Goal: Task Accomplishment & Management: Use online tool/utility

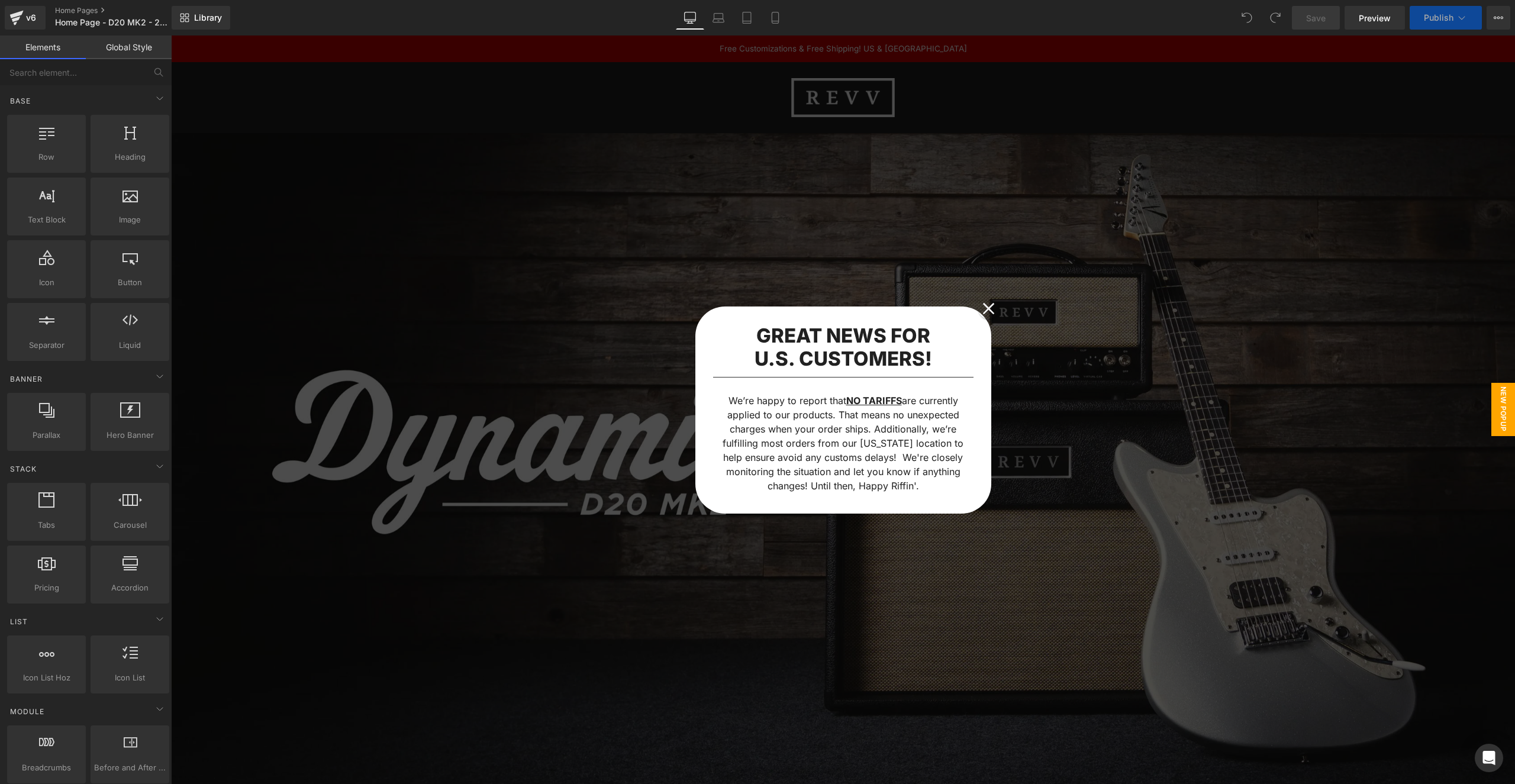
click at [1056, 299] on div at bounding box center [843, 410] width 1344 height 749
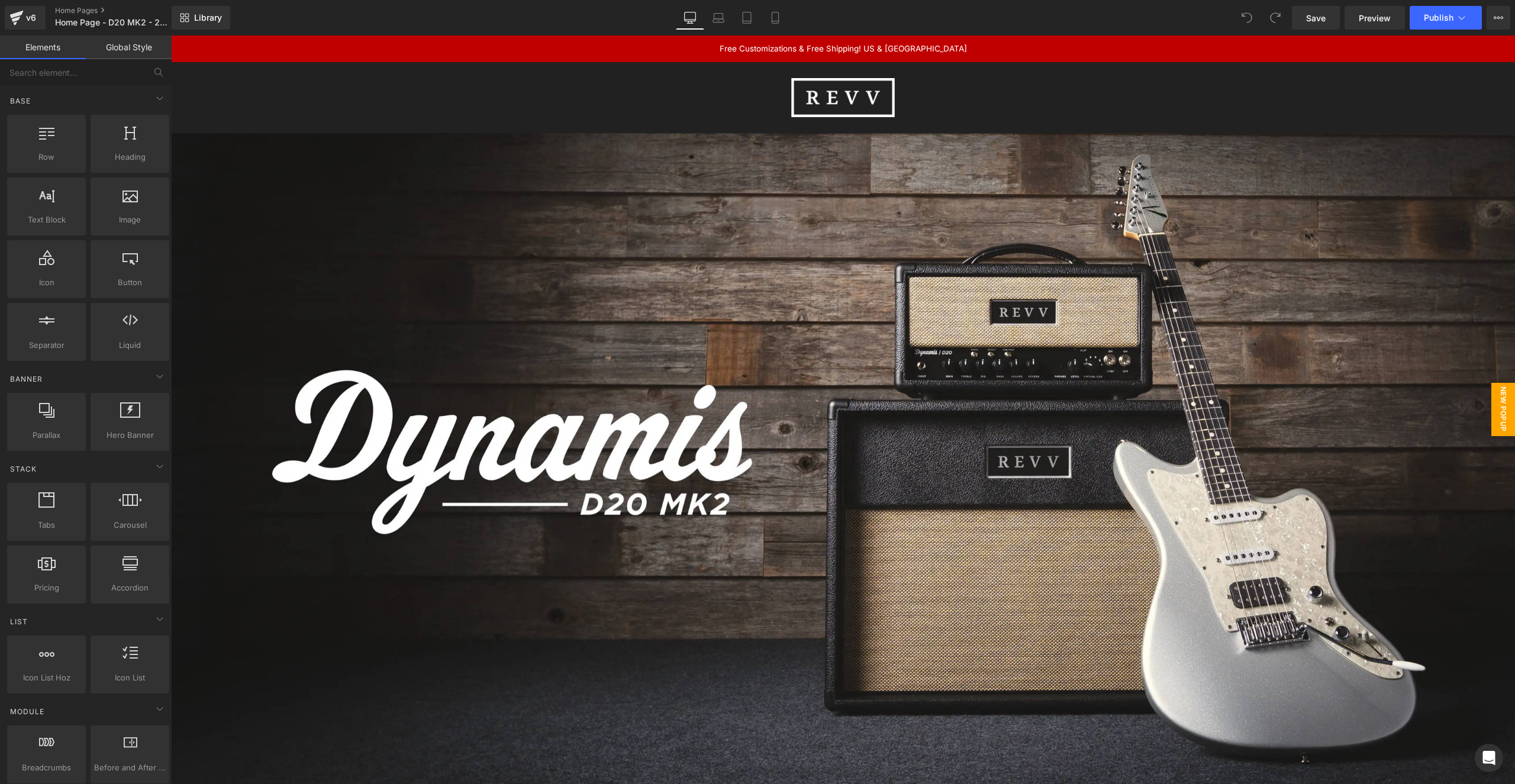
click at [1506, 407] on span "New Popup" at bounding box center [1503, 409] width 24 height 53
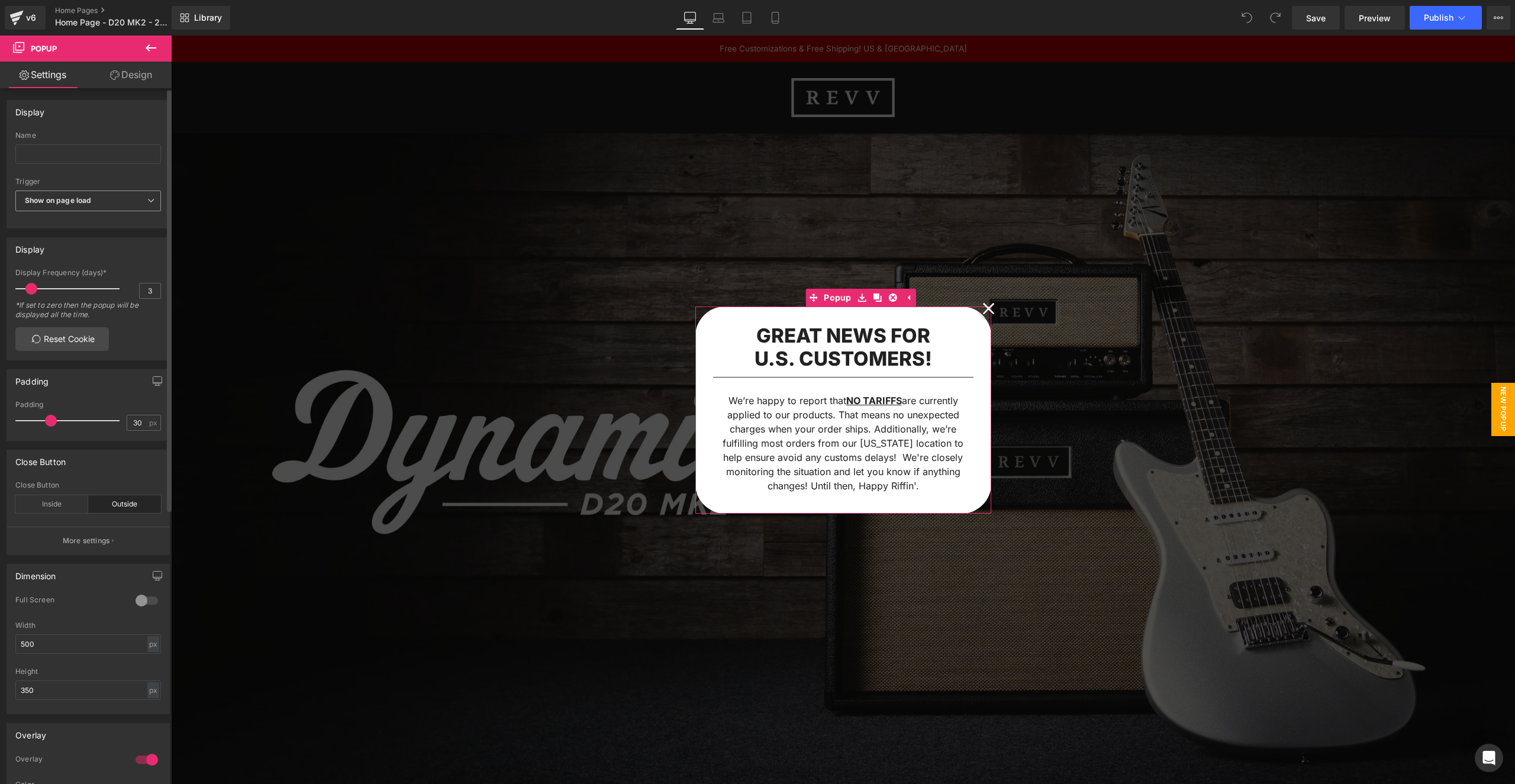
click at [107, 197] on span "Show on page load" at bounding box center [88, 201] width 146 height 21
click at [164, 166] on div "Display Name None Show on page load Show after a certain period of time Show wh…" at bounding box center [86, 159] width 172 height 137
drag, startPoint x: 34, startPoint y: 286, endPoint x: 45, endPoint y: 288, distance: 11.2
click at [48, 285] on span at bounding box center [47, 288] width 12 height 12
drag, startPoint x: 42, startPoint y: 289, endPoint x: 48, endPoint y: 285, distance: 7.2
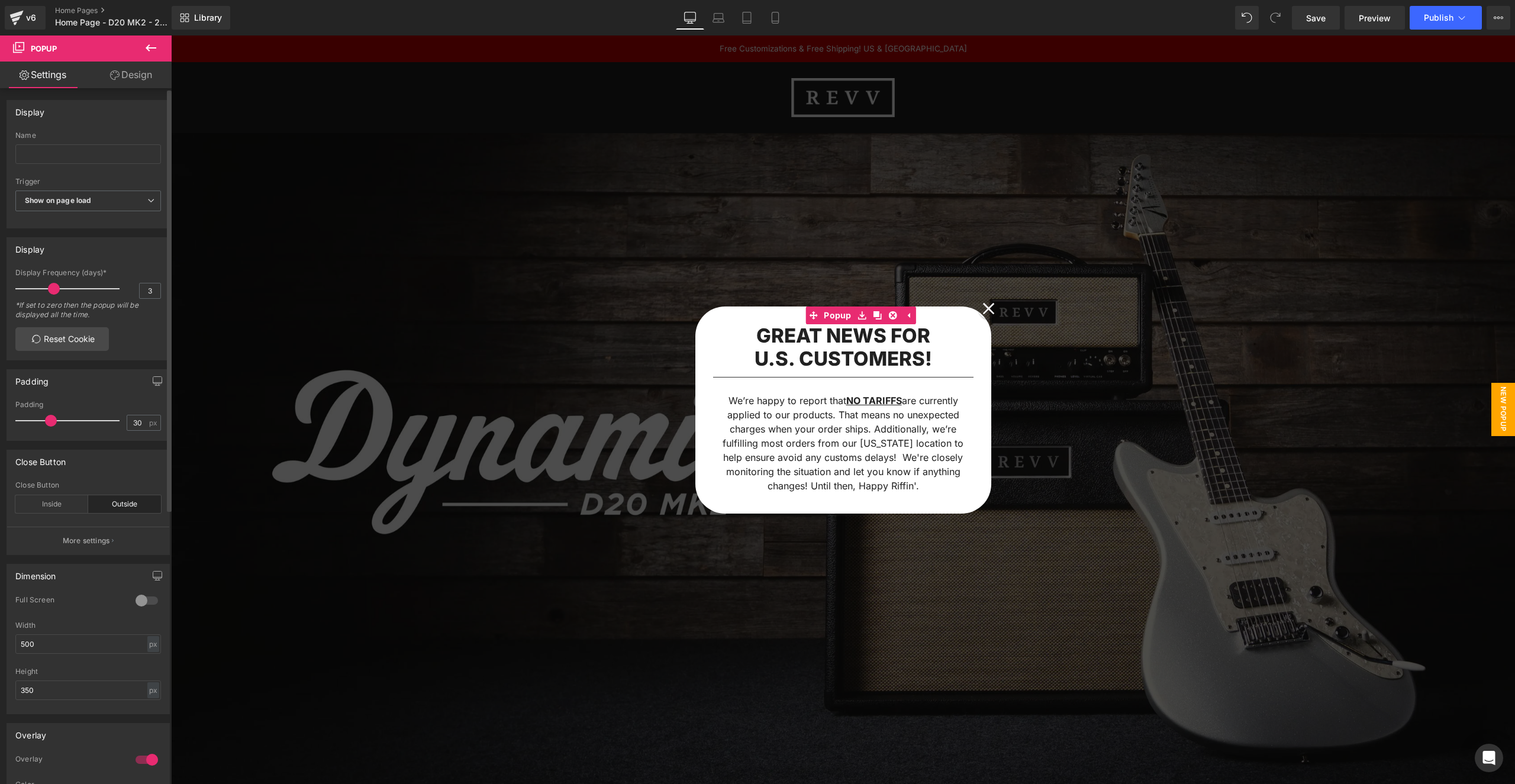
click at [48, 285] on span at bounding box center [54, 288] width 12 height 12
click at [57, 286] on div at bounding box center [70, 289] width 98 height 24
click at [127, 324] on div "*If set to zero then the popup will be displayed all the time.​" at bounding box center [88, 314] width 146 height 27
click at [1321, 15] on span "Save" at bounding box center [1316, 18] width 19 height 12
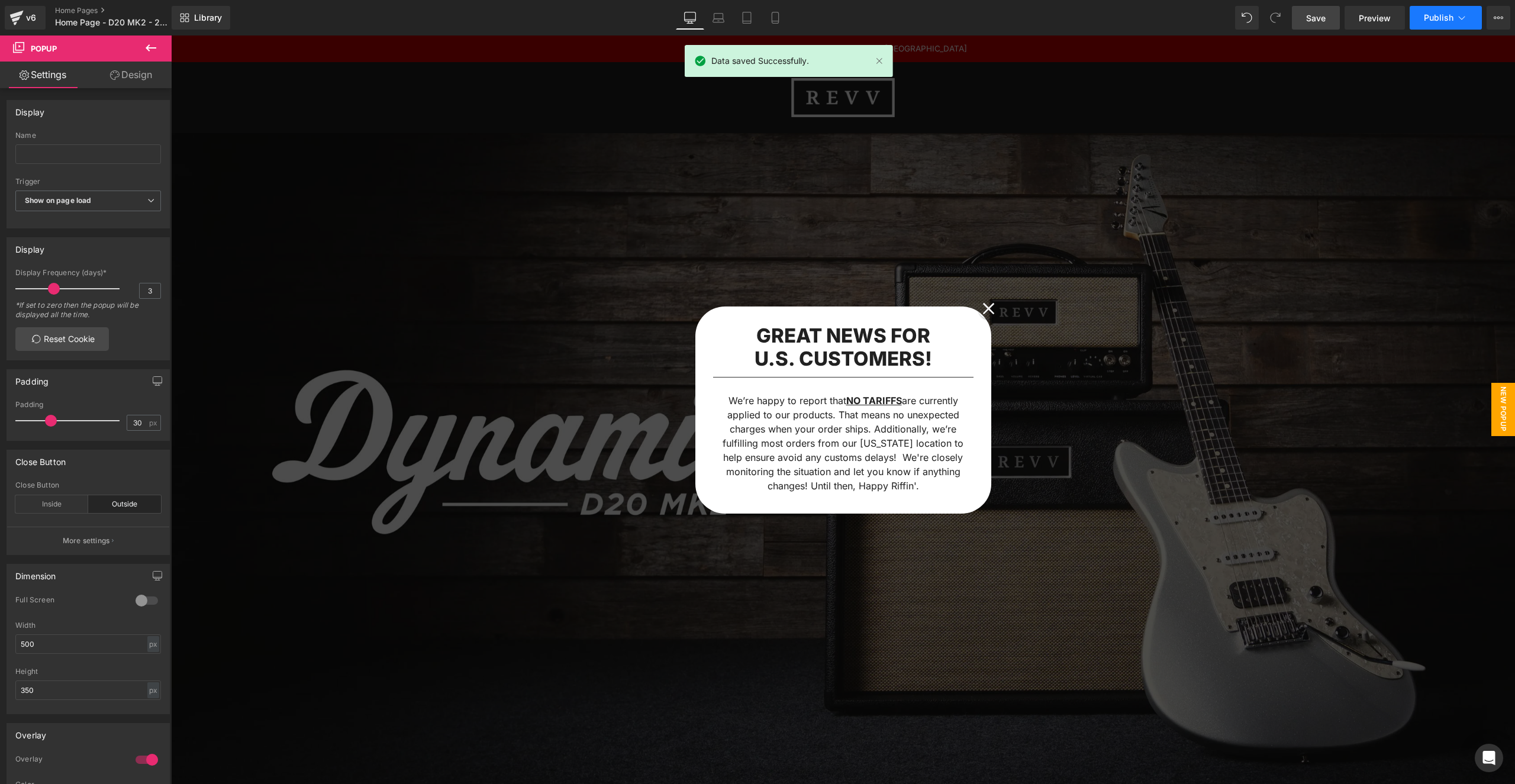
click at [1451, 20] on span "Publish" at bounding box center [1438, 17] width 29 height 9
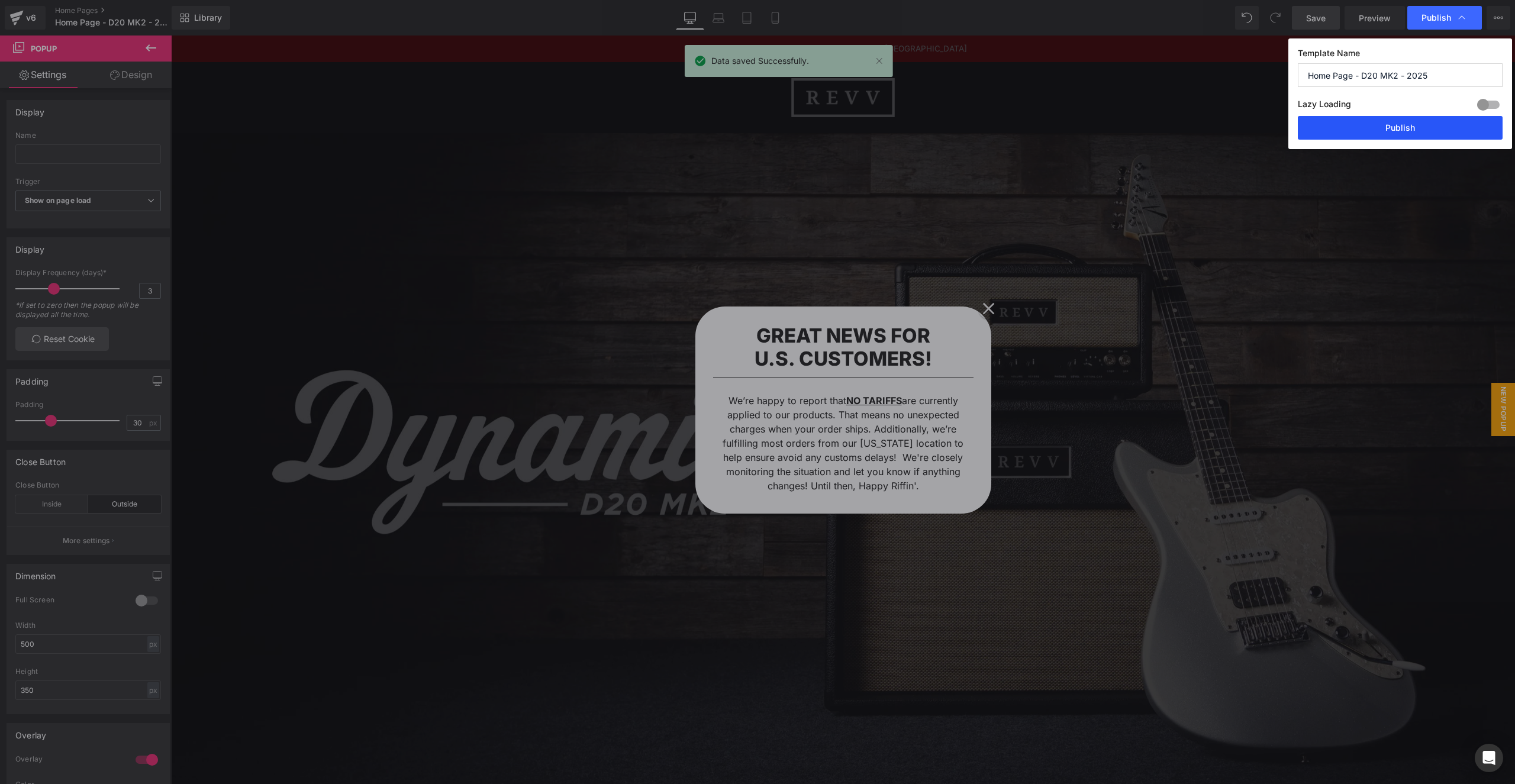
click at [1397, 126] on button "Publish" at bounding box center [1400, 128] width 205 height 24
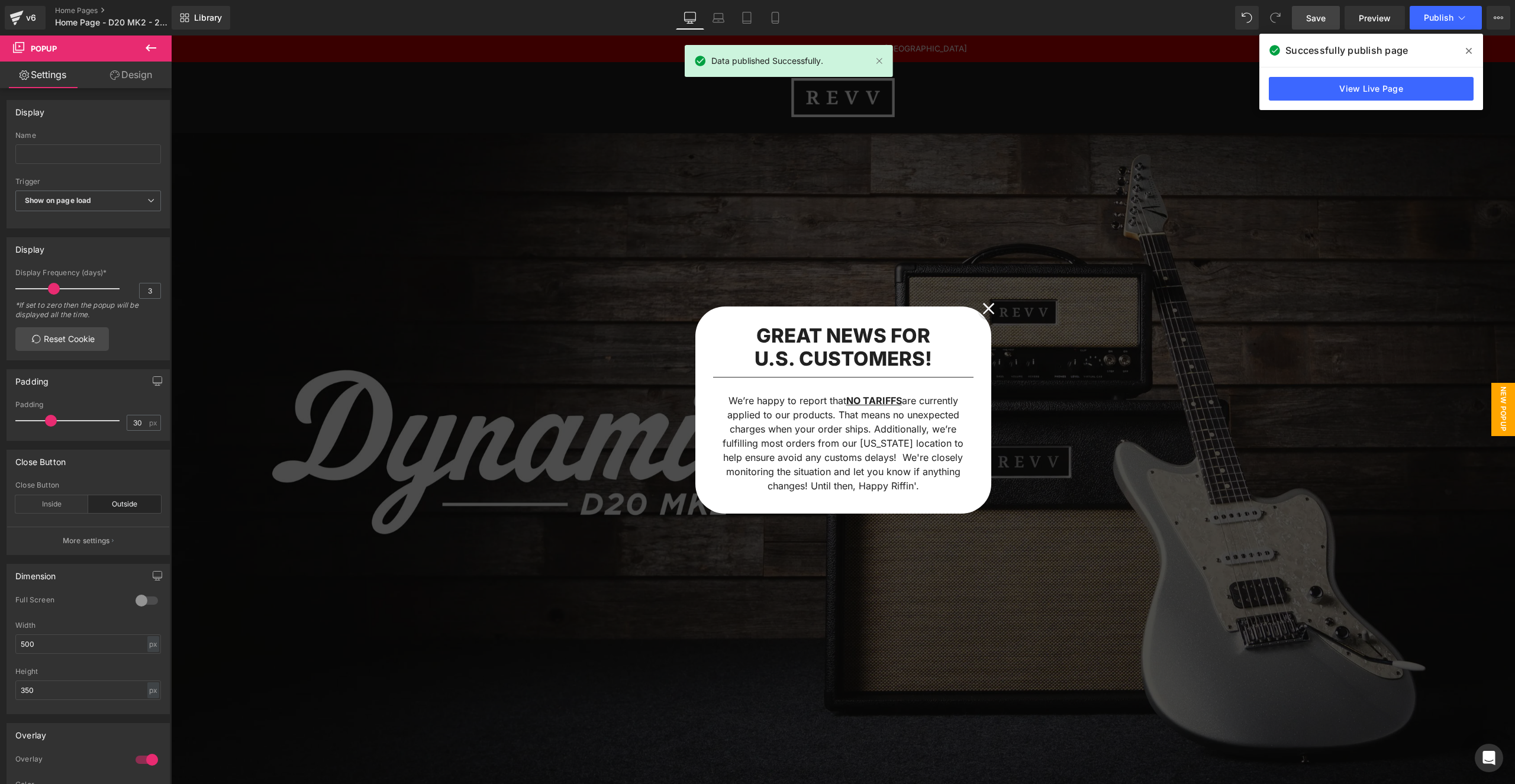
click at [1466, 49] on icon at bounding box center [1468, 50] width 6 height 9
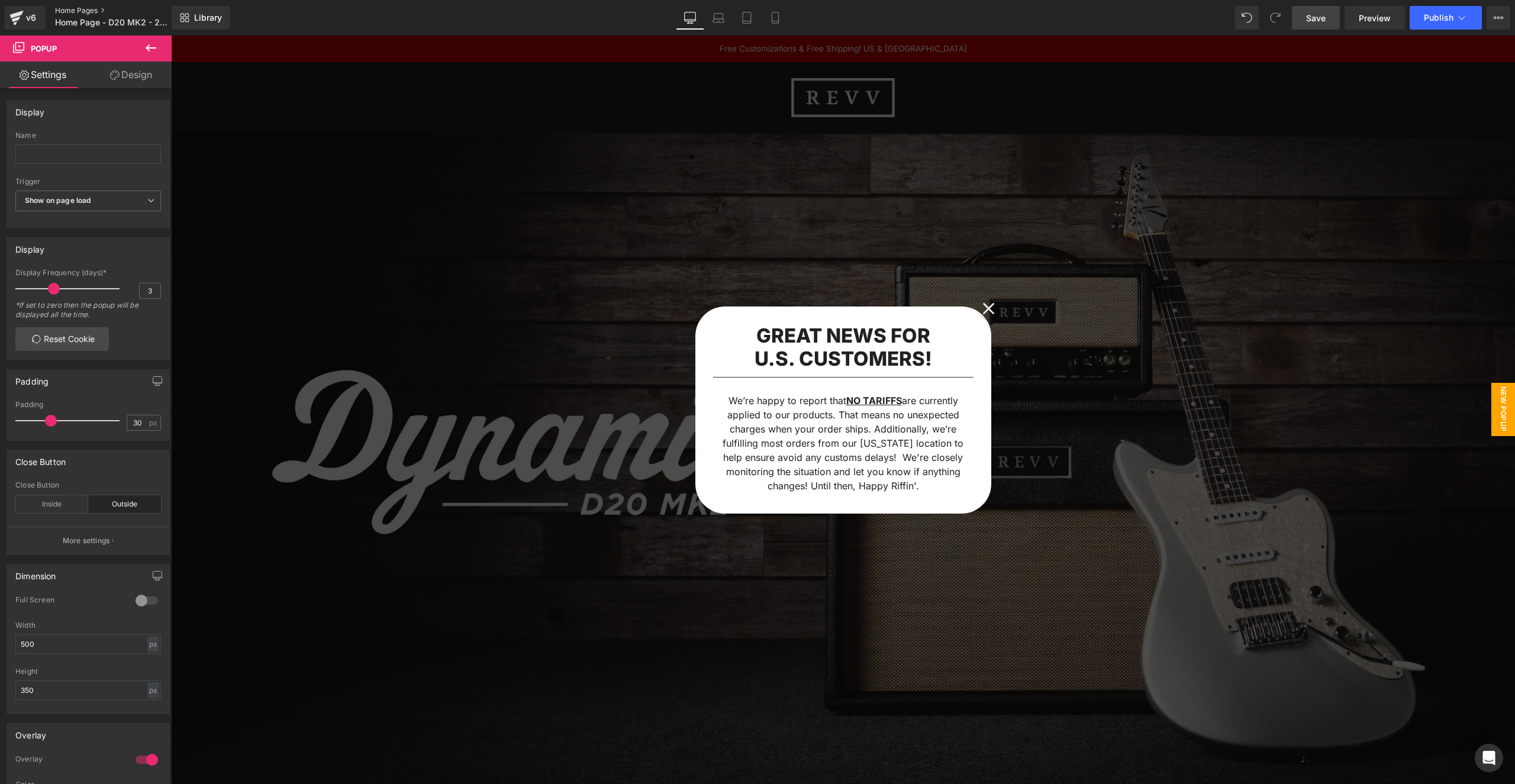
click at [72, 6] on link "Home Pages" at bounding box center [123, 10] width 136 height 9
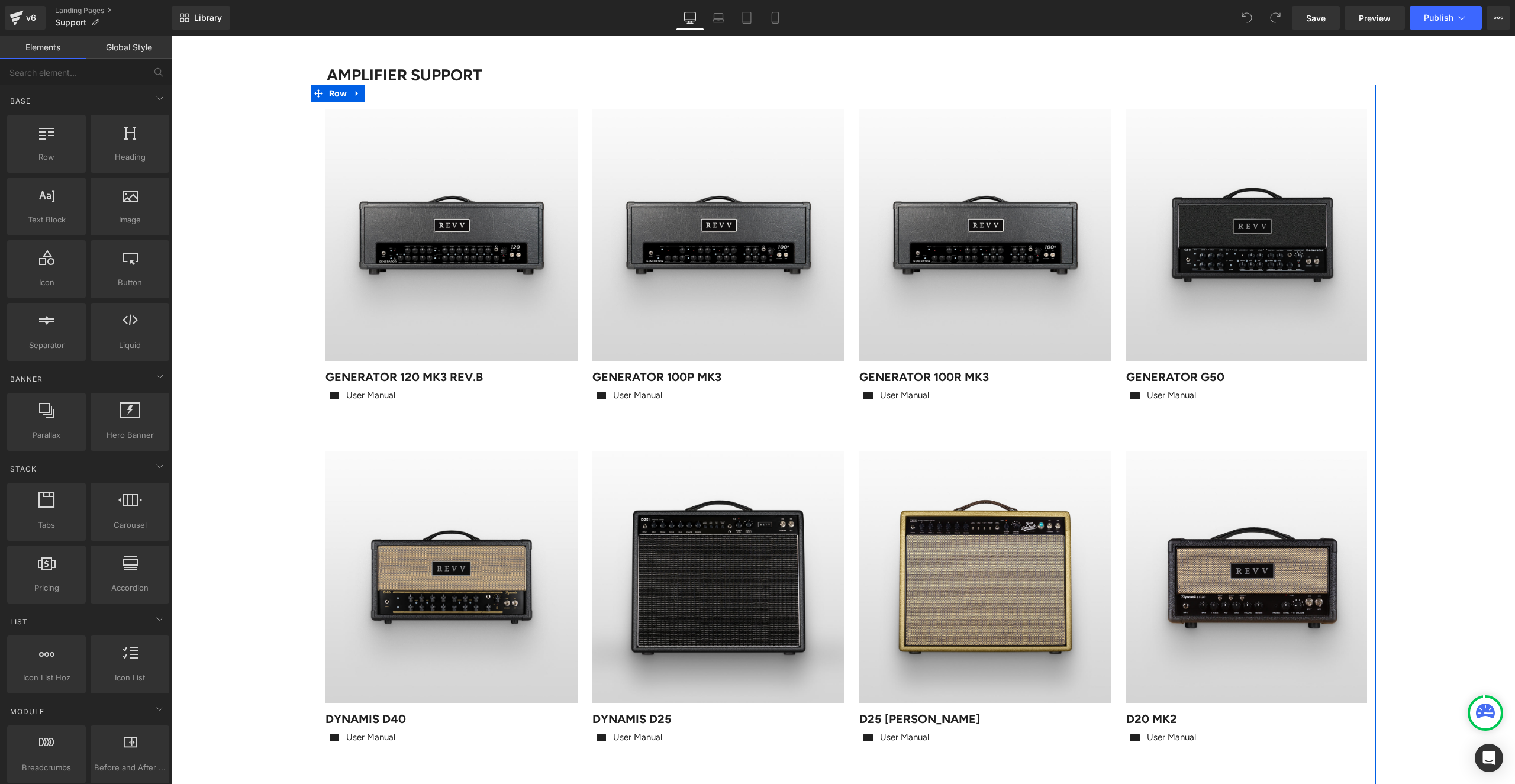
scroll to position [128, 0]
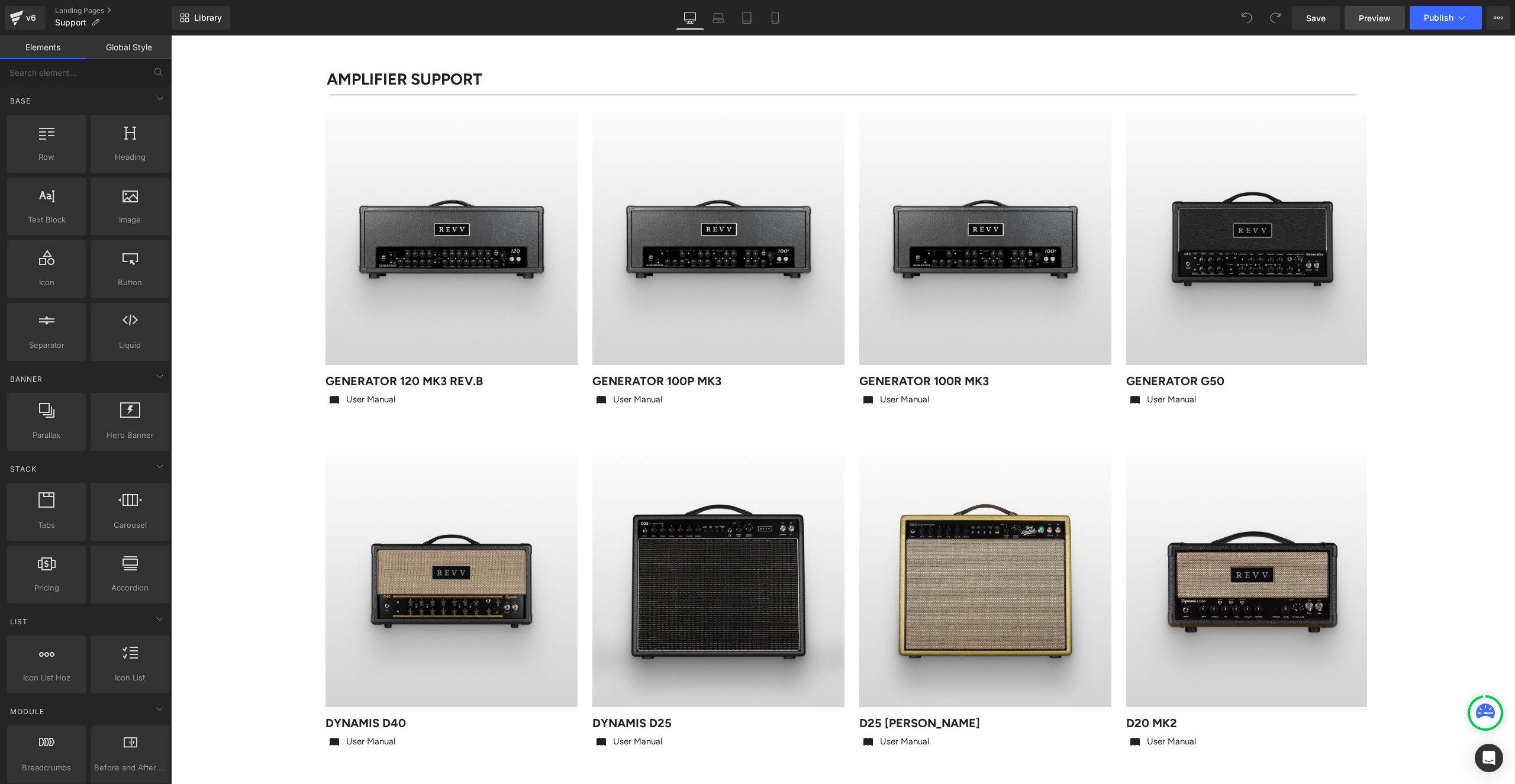
click at [1365, 18] on span "Preview" at bounding box center [1374, 18] width 32 height 12
click at [73, 9] on link "Landing Pages" at bounding box center [113, 10] width 116 height 9
